Goal: Information Seeking & Learning: Learn about a topic

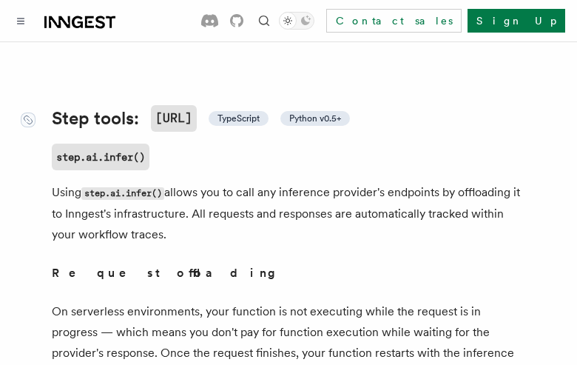
scroll to position [583, 0]
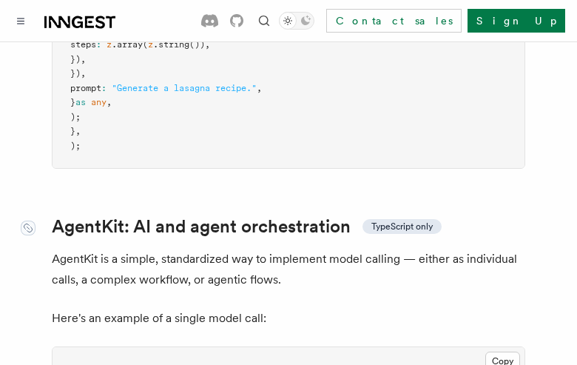
scroll to position [4461, 0]
